Goal: Book appointment/travel/reservation

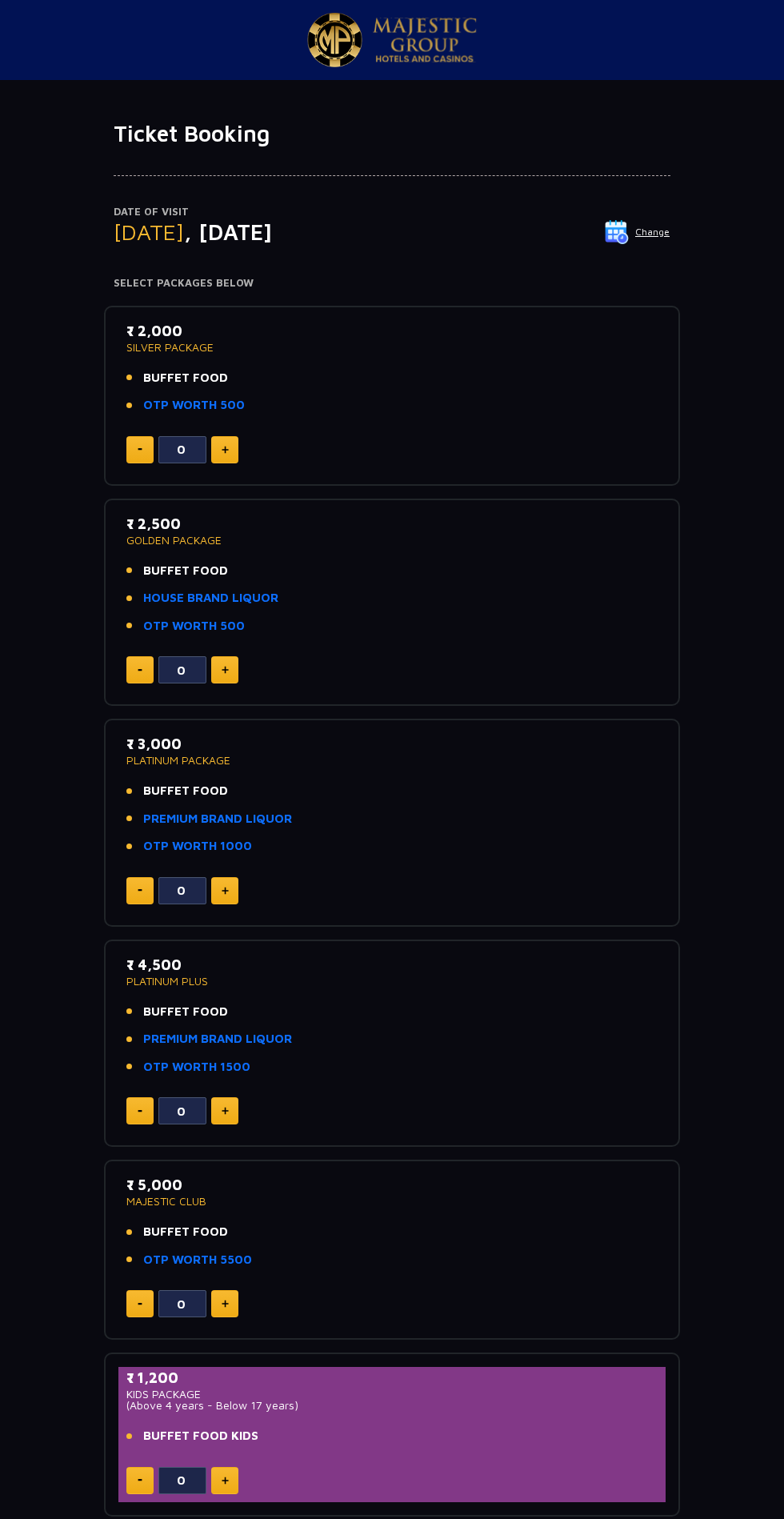
click at [618, 228] on img at bounding box center [617, 232] width 24 height 24
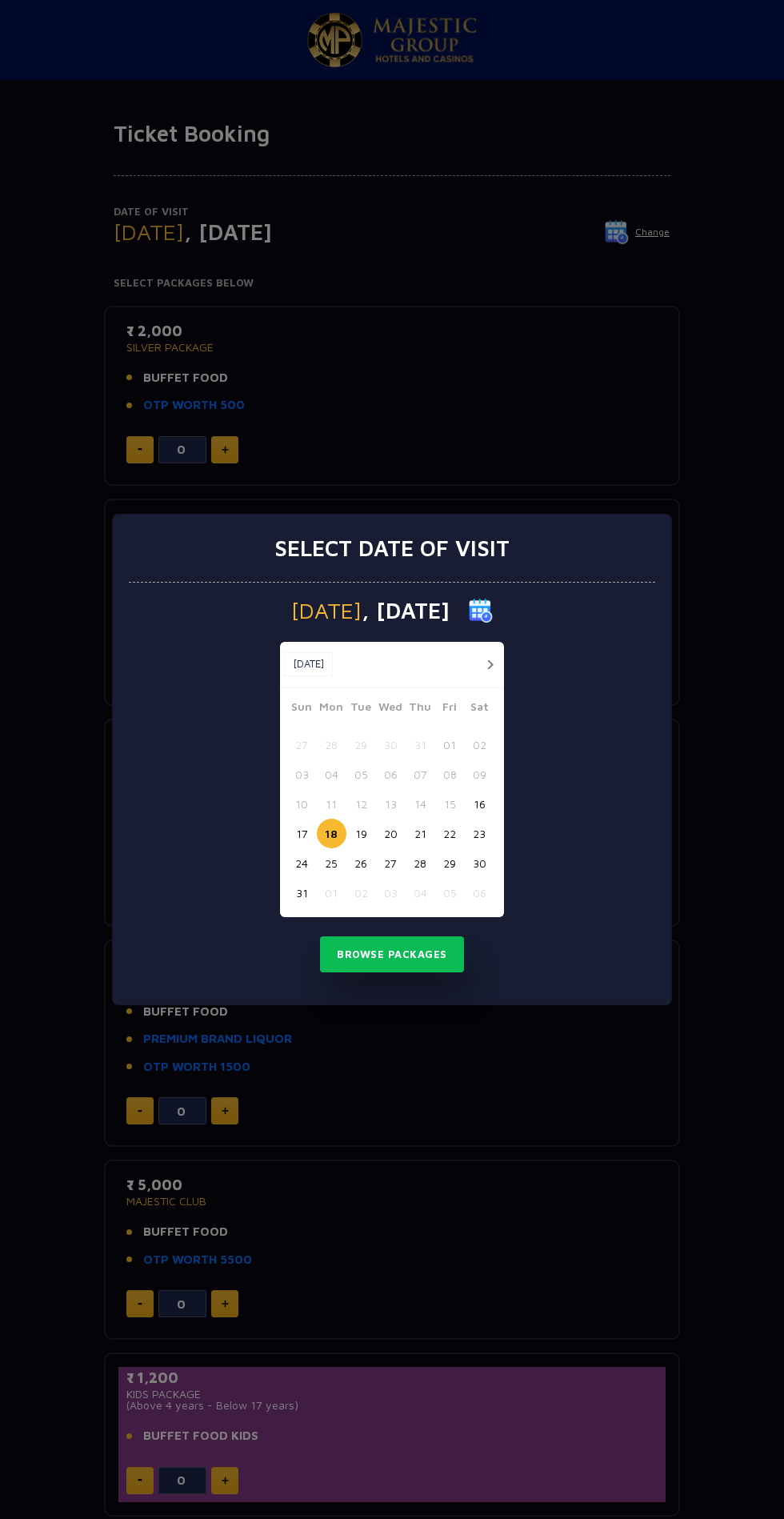
click at [301, 832] on button "17" at bounding box center [302, 833] width 30 height 30
click at [429, 960] on button "Browse Packages" at bounding box center [392, 954] width 144 height 37
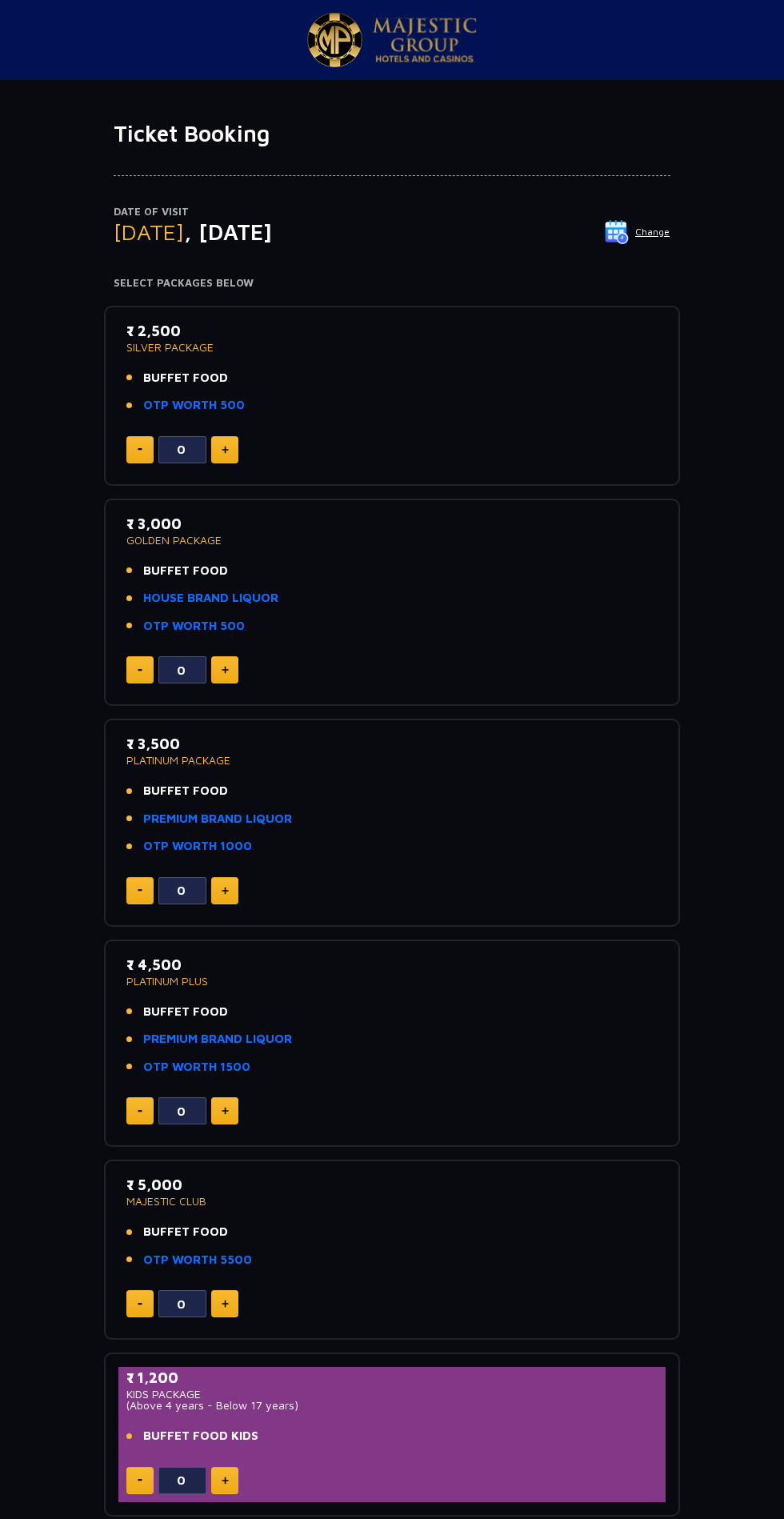
click at [626, 242] on img at bounding box center [617, 232] width 24 height 24
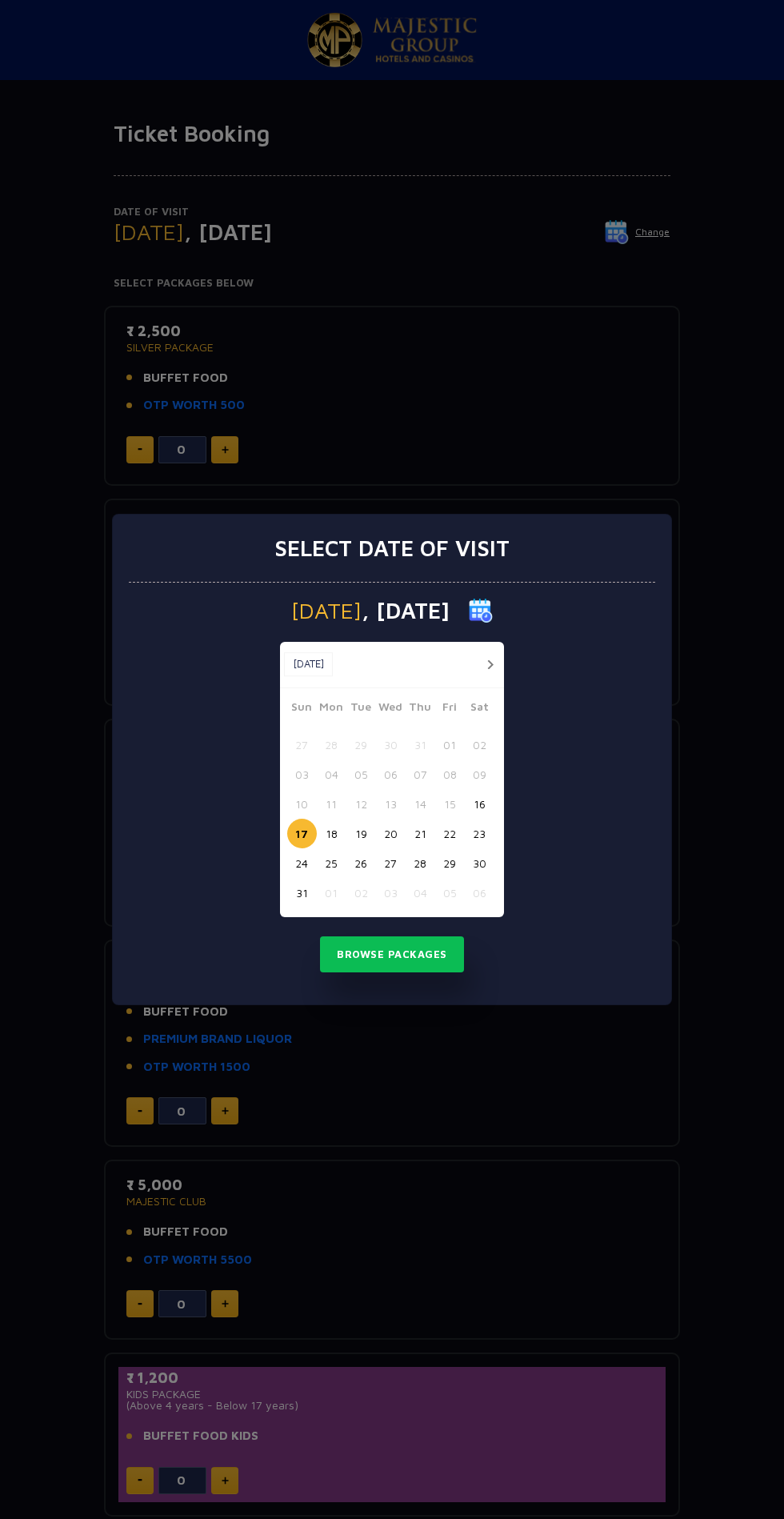
click at [332, 832] on button "18" at bounding box center [332, 833] width 30 height 30
click at [407, 939] on button "Browse Packages" at bounding box center [392, 954] width 144 height 37
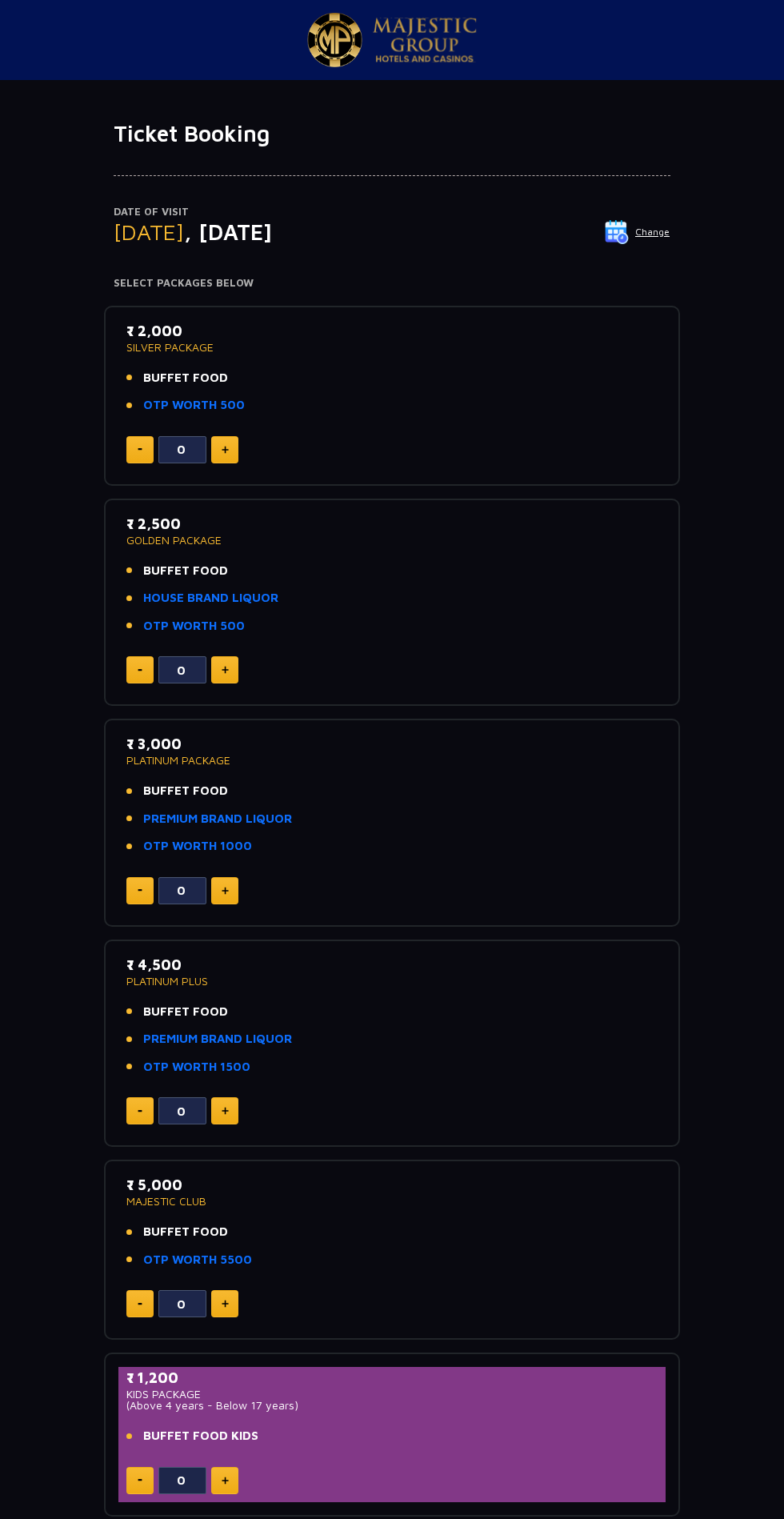
click at [622, 231] on img at bounding box center [617, 232] width 24 height 24
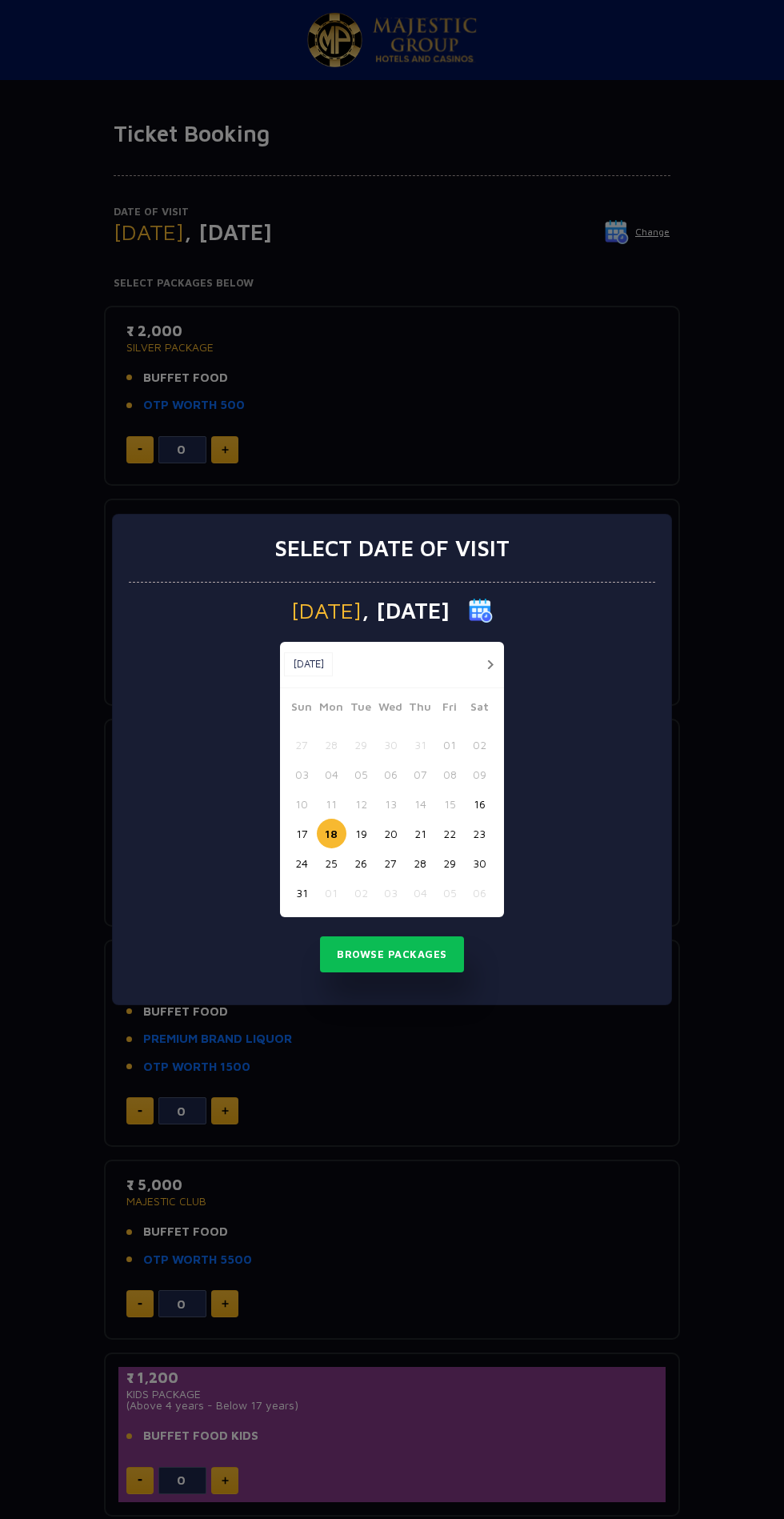
click at [301, 832] on button "17" at bounding box center [302, 833] width 30 height 30
click at [406, 951] on button "Browse Packages" at bounding box center [392, 954] width 144 height 37
